Goal: Information Seeking & Learning: Learn about a topic

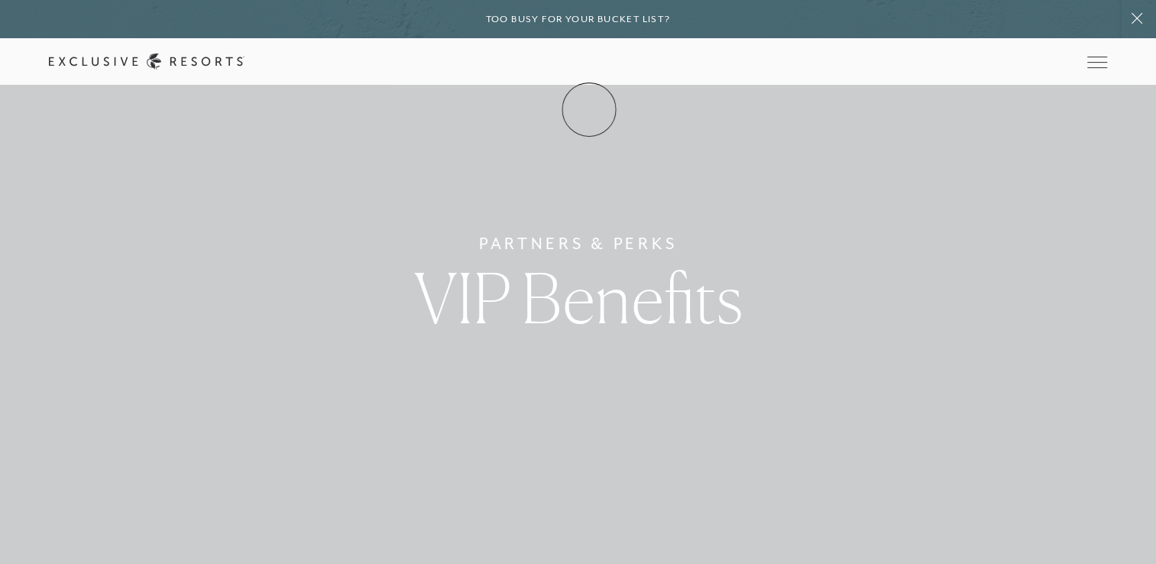
click at [0, 0] on link "Membership" at bounding box center [0, 0] width 0 height 0
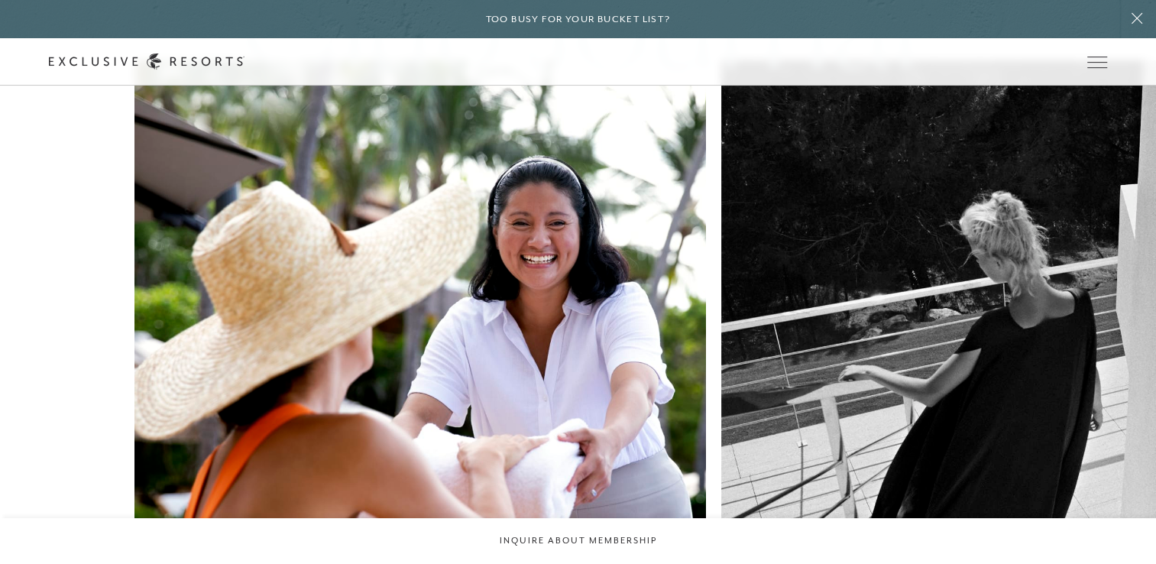
scroll to position [5493, 0]
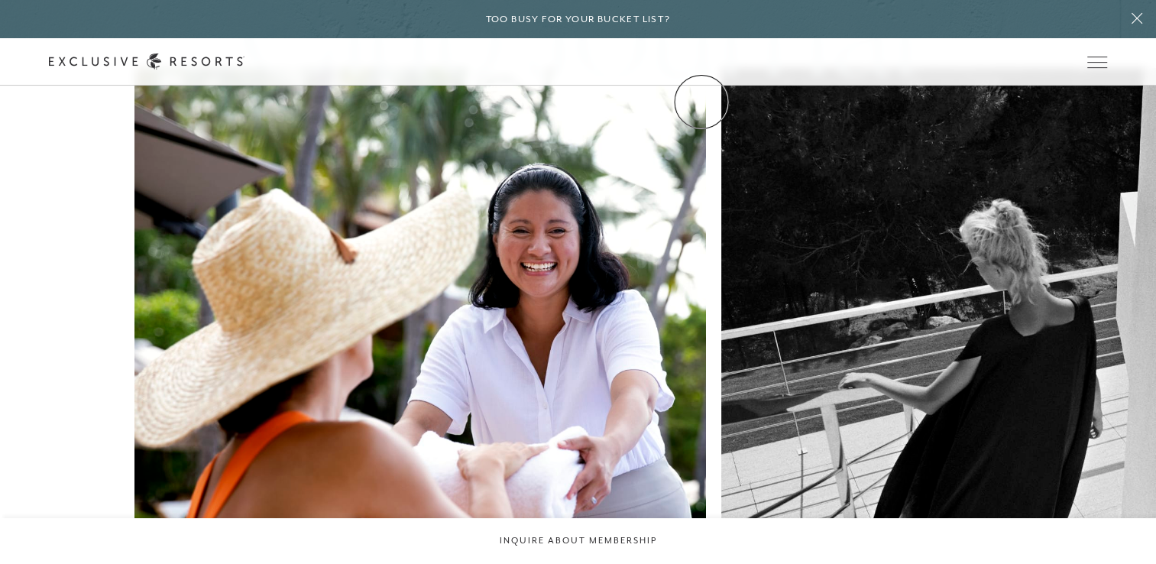
click at [0, 0] on link "Community" at bounding box center [0, 0] width 0 height 0
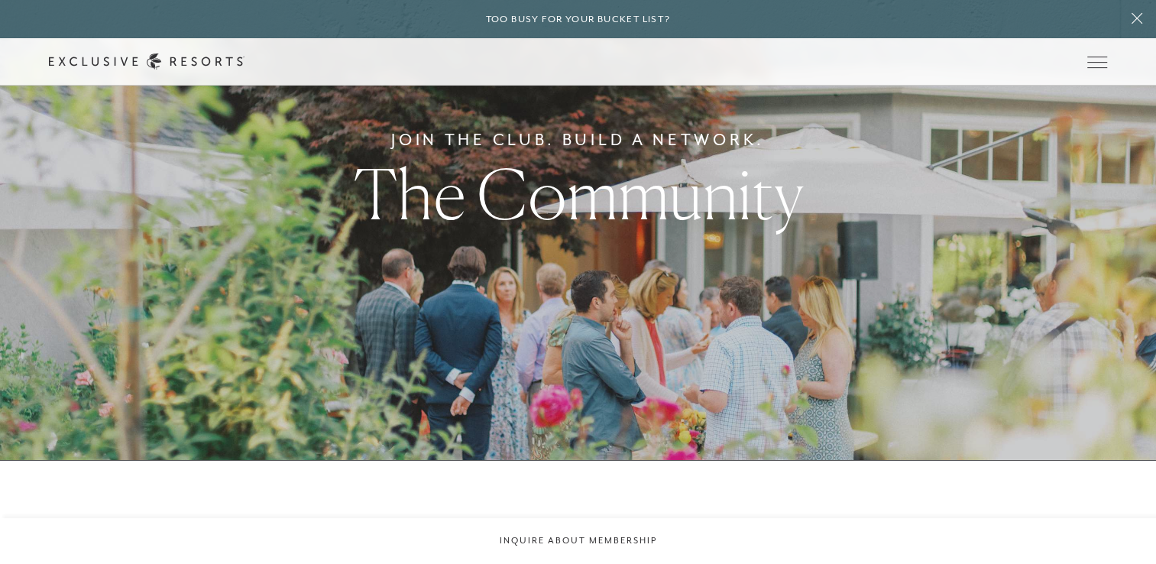
scroll to position [74, 0]
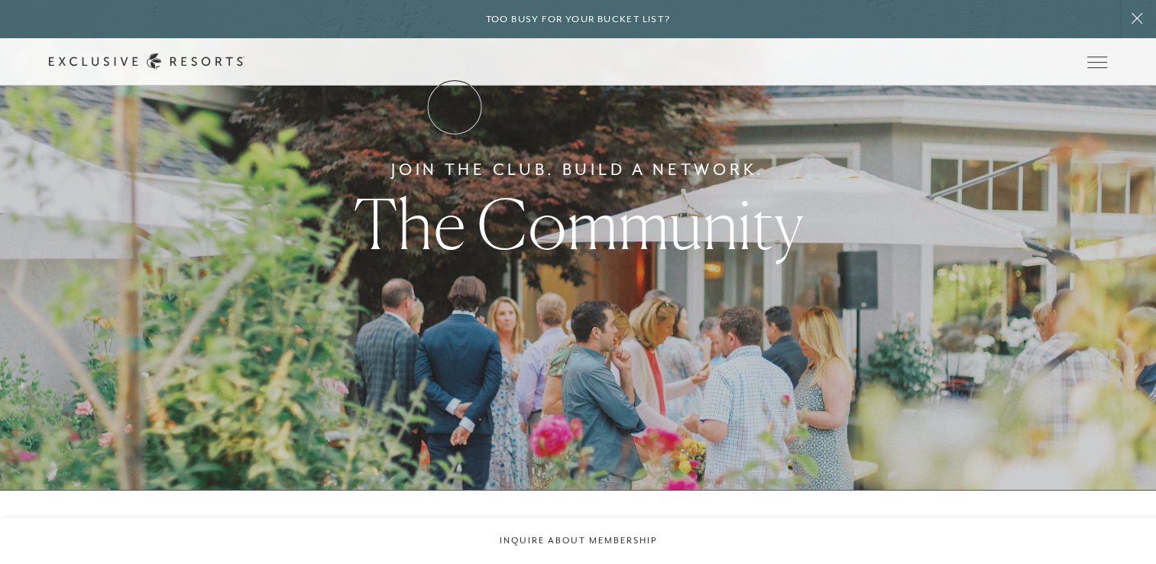
click at [0, 0] on link "The Collection" at bounding box center [0, 0] width 0 height 0
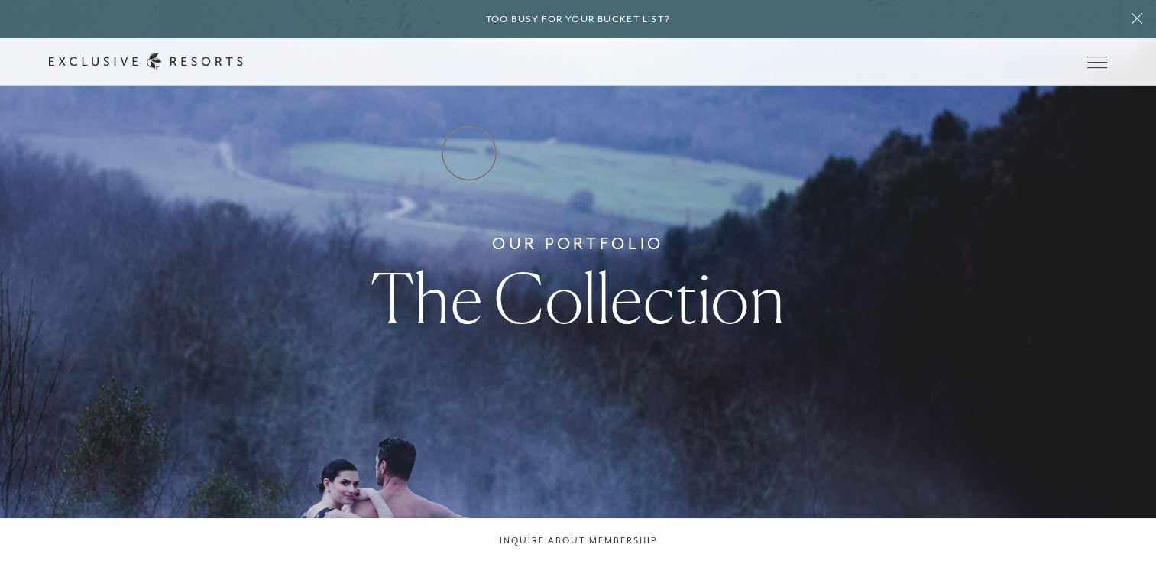
click at [0, 0] on link "Residence Collection" at bounding box center [0, 0] width 0 height 0
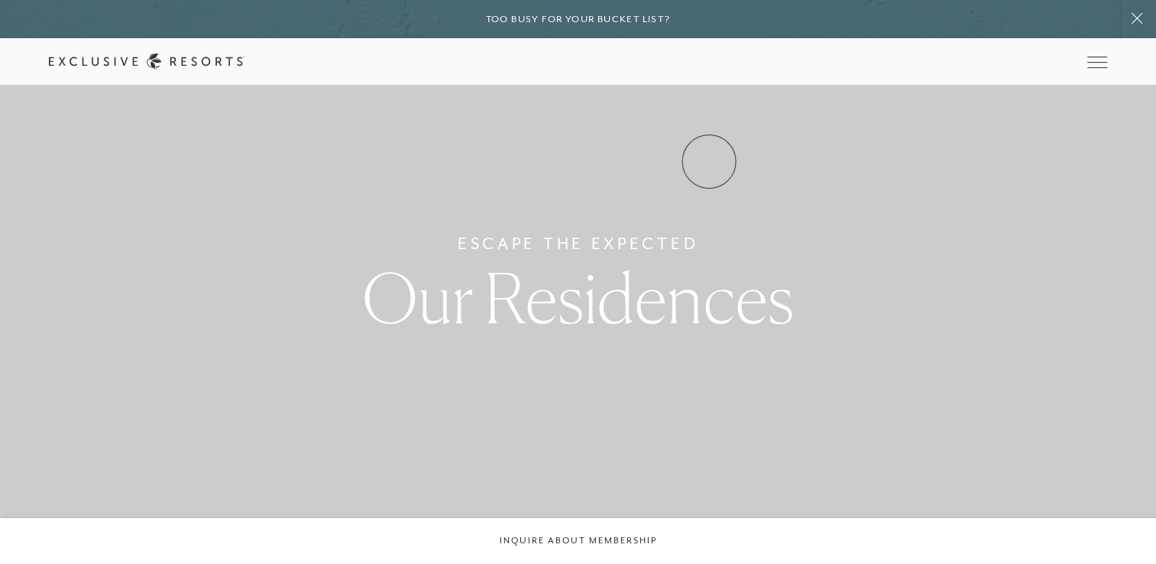
click at [0, 0] on link "Experience Collection" at bounding box center [0, 0] width 0 height 0
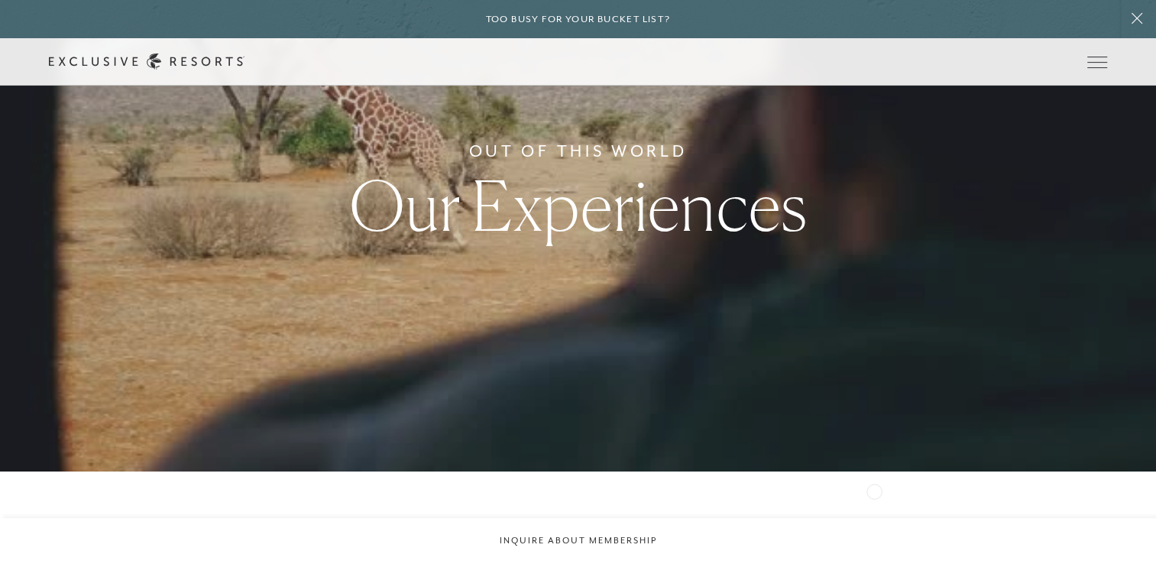
scroll to position [76, 0]
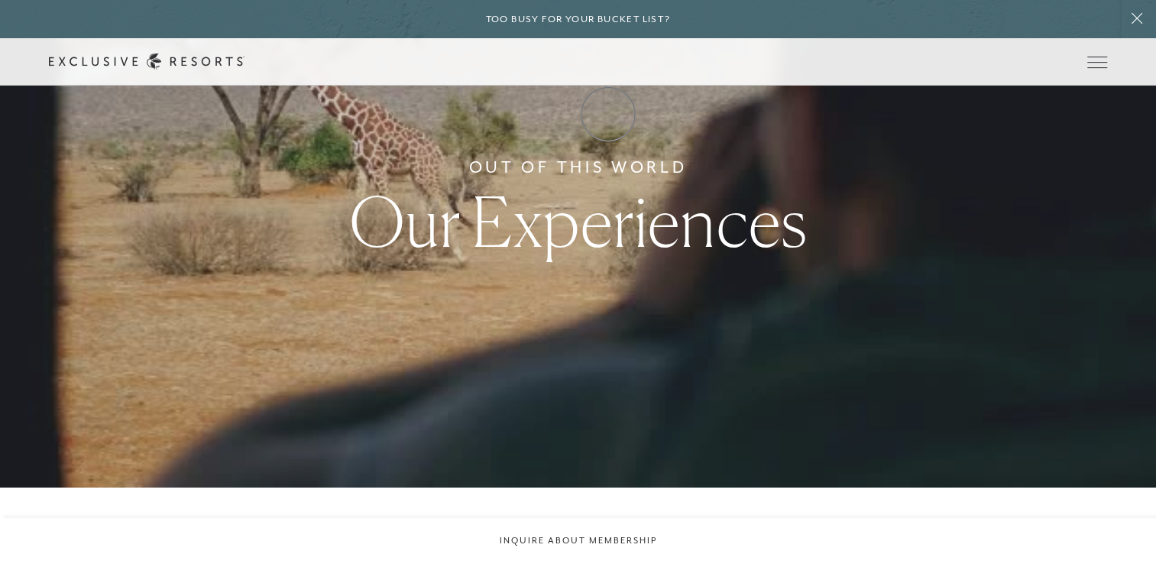
drag, startPoint x: 608, startPoint y: 114, endPoint x: 599, endPoint y: 118, distance: 9.9
click at [0, 0] on link "Membership" at bounding box center [0, 0] width 0 height 0
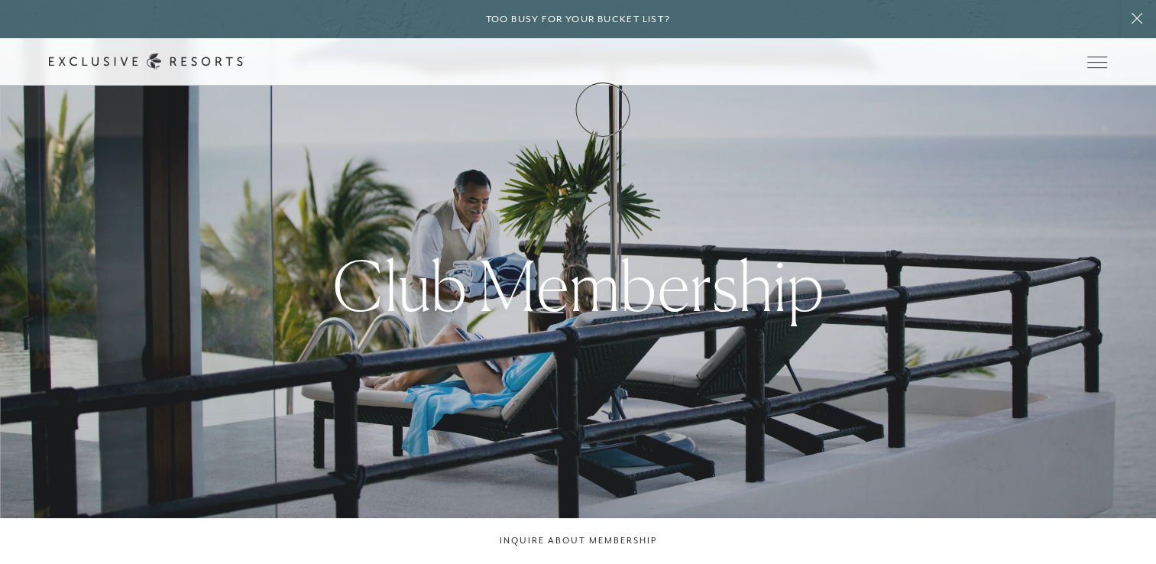
click at [0, 0] on link "Membership" at bounding box center [0, 0] width 0 height 0
click at [0, 0] on link "How it works" at bounding box center [0, 0] width 0 height 0
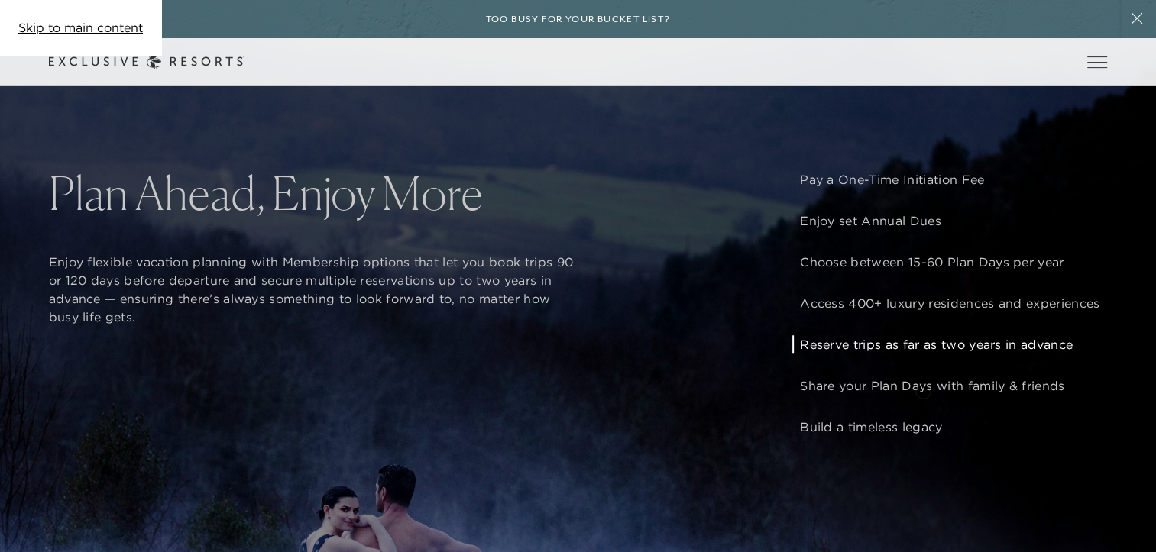
scroll to position [1146, 0]
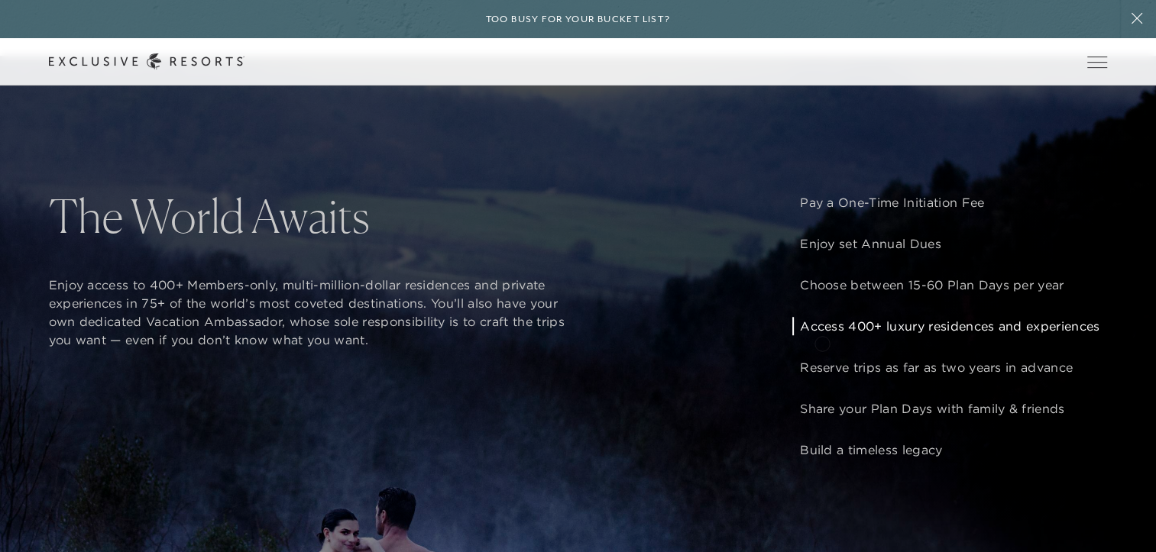
click at [822, 335] on p "Access 400+ luxury residences and experiences" at bounding box center [950, 326] width 300 height 18
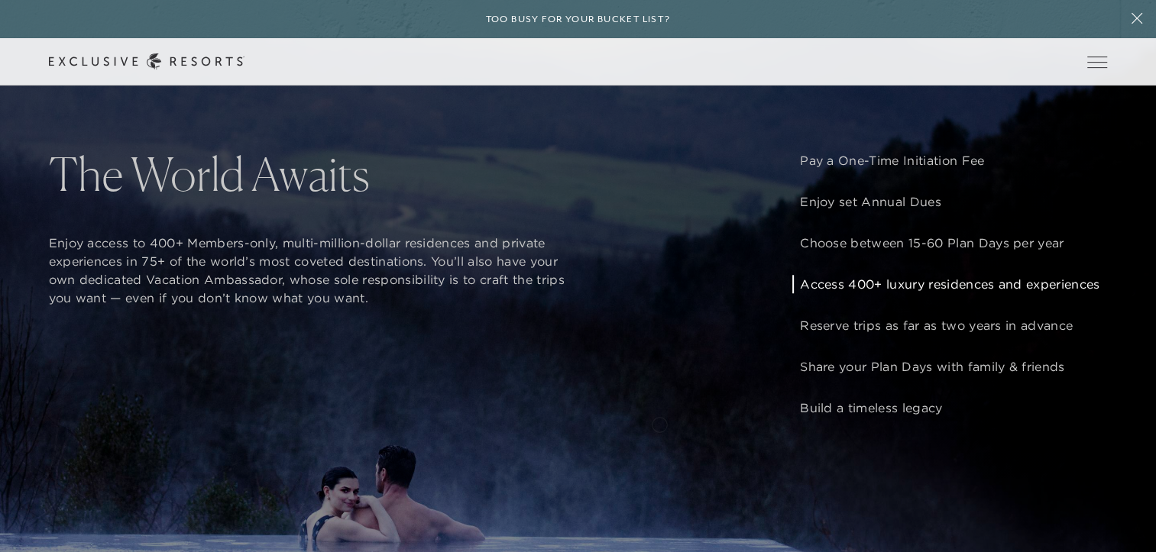
scroll to position [1223, 0]
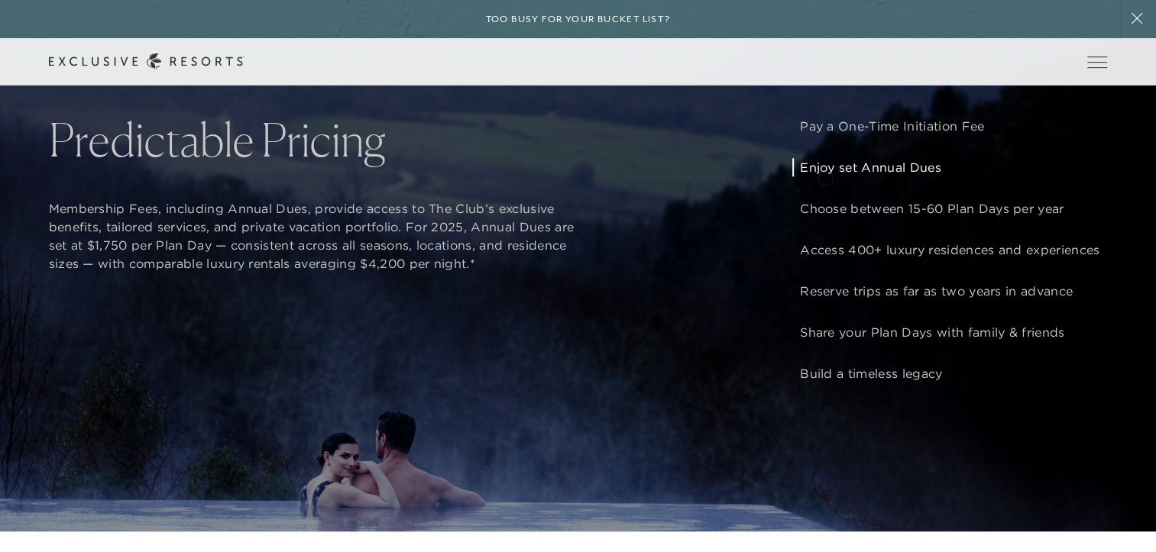
click at [825, 177] on p "Enjoy set Annual Dues" at bounding box center [950, 167] width 300 height 18
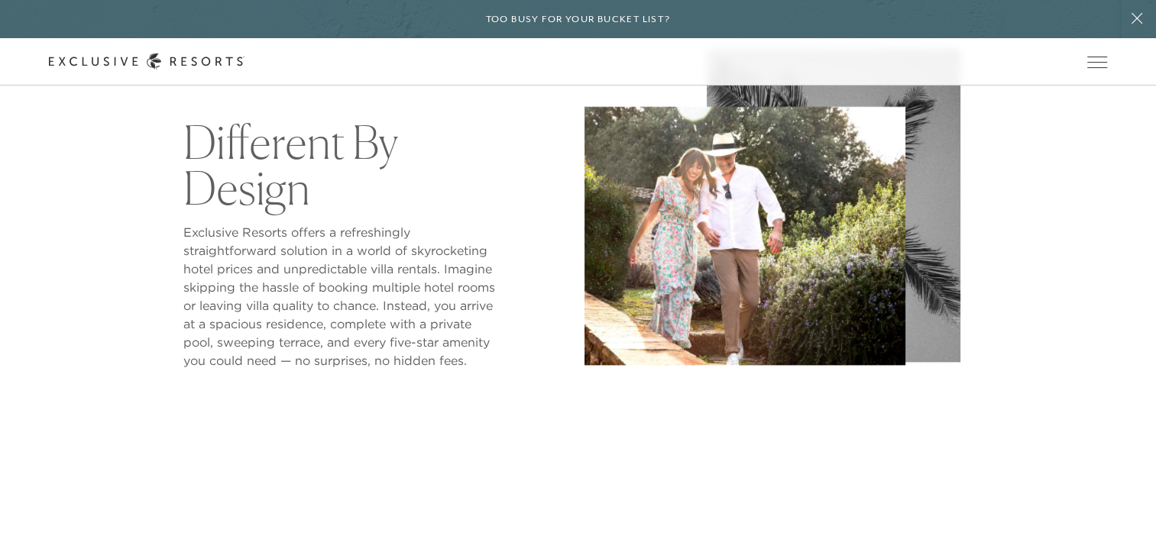
scroll to position [535, 0]
